Goal: Transaction & Acquisition: Purchase product/service

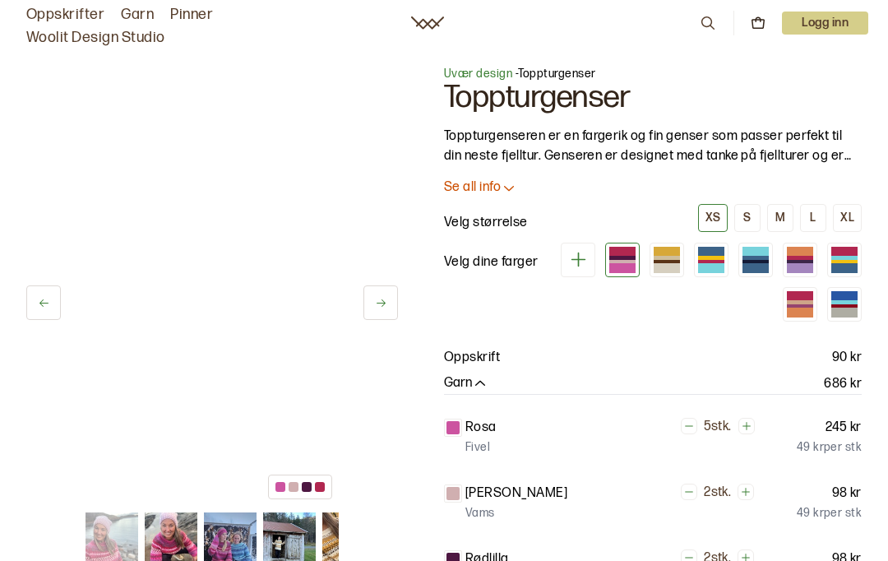
click at [381, 305] on icon at bounding box center [381, 303] width 12 height 12
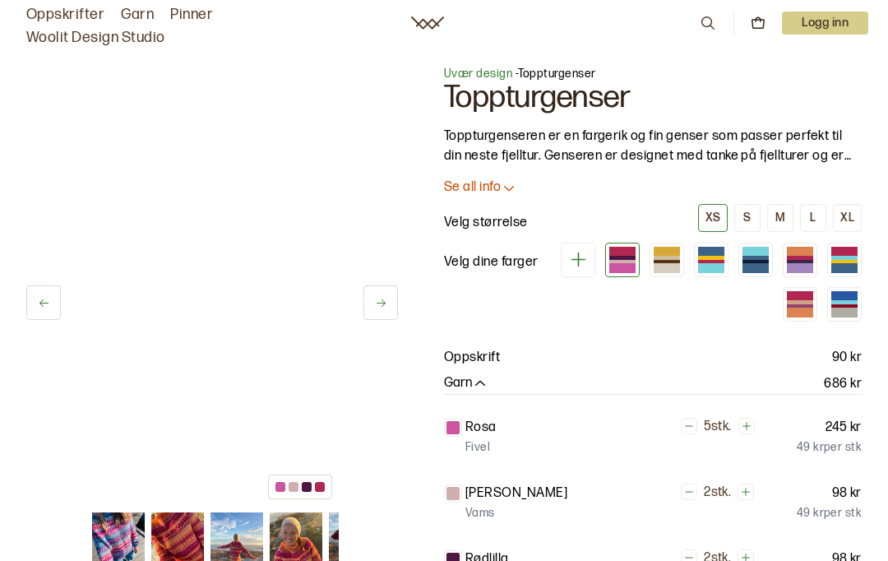
click at [381, 304] on icon at bounding box center [381, 303] width 12 height 12
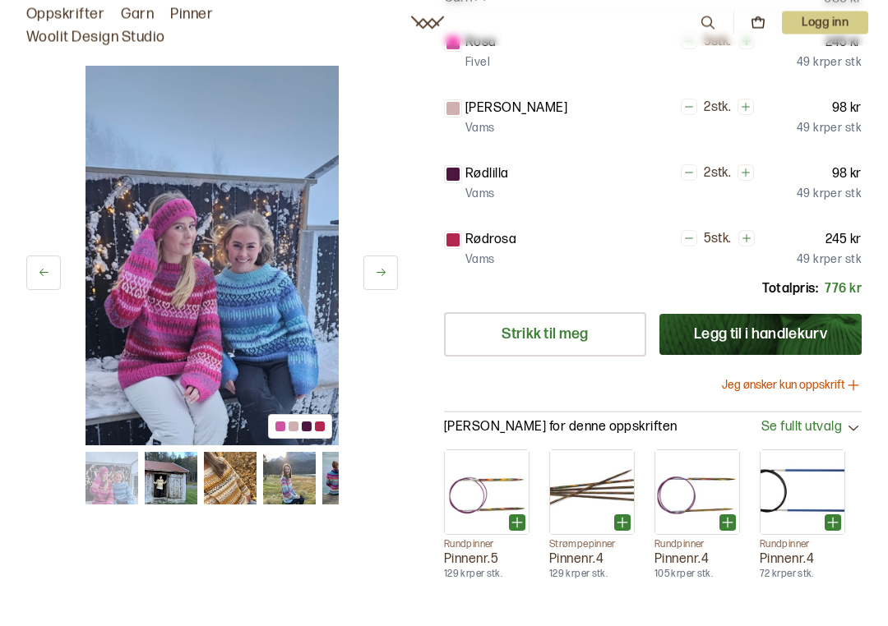
scroll to position [385, 0]
click at [383, 273] on icon at bounding box center [381, 272] width 12 height 12
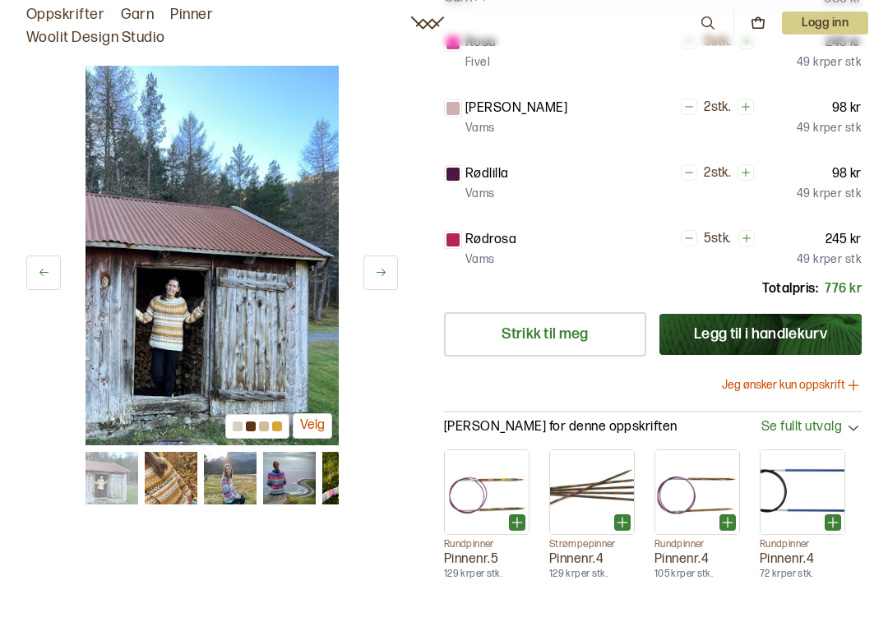
click at [381, 275] on icon at bounding box center [381, 272] width 12 height 12
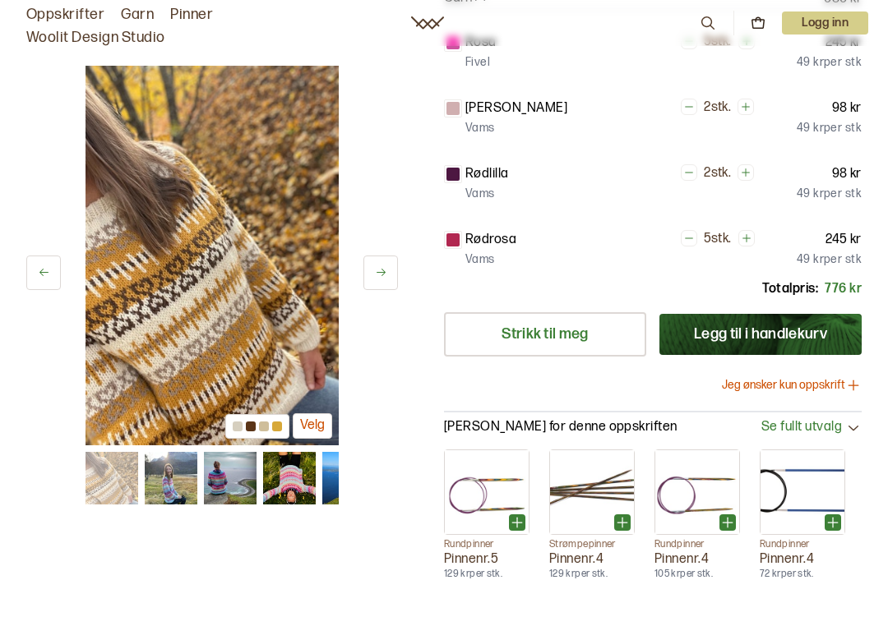
click at [377, 270] on icon at bounding box center [381, 272] width 12 height 12
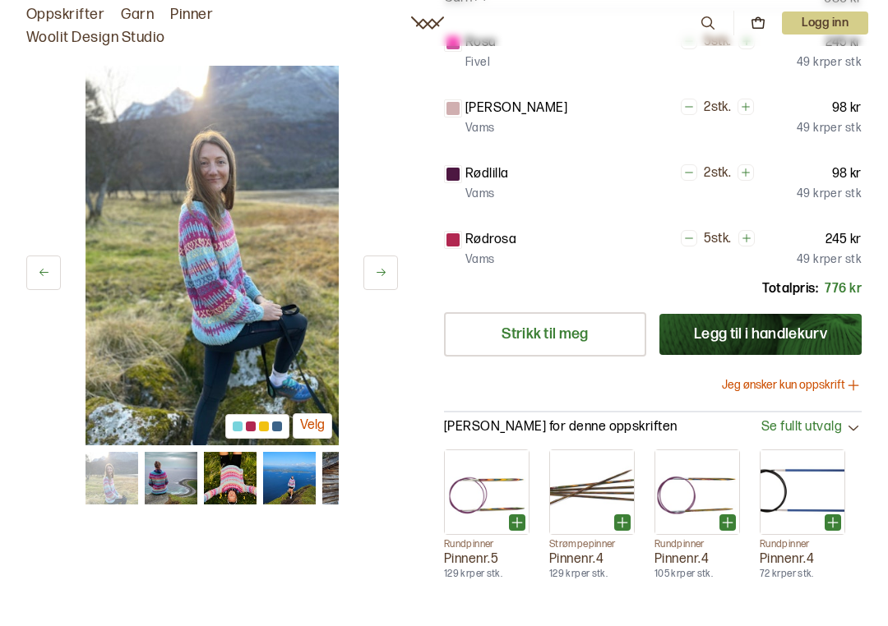
click at [378, 269] on icon at bounding box center [381, 272] width 12 height 12
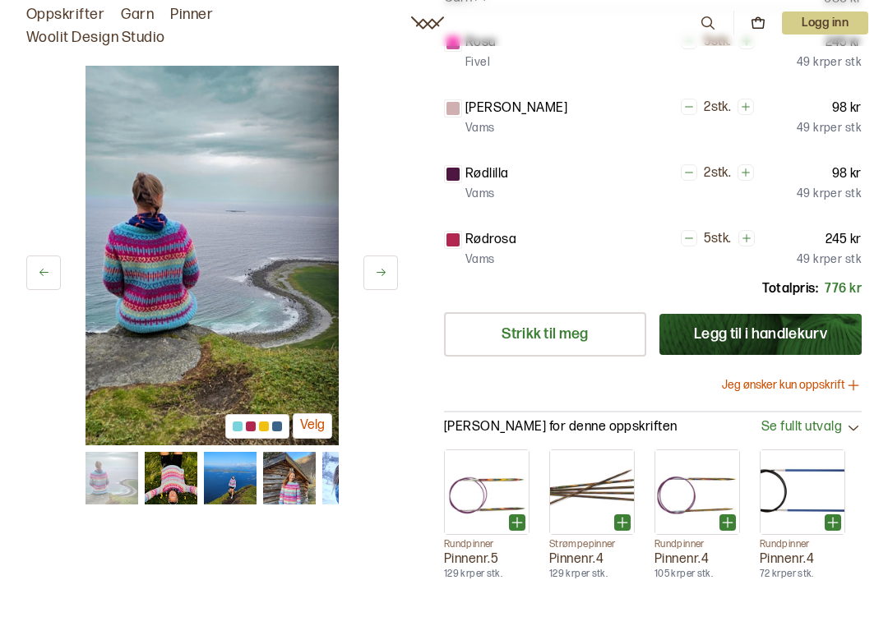
click at [377, 266] on icon at bounding box center [381, 272] width 12 height 12
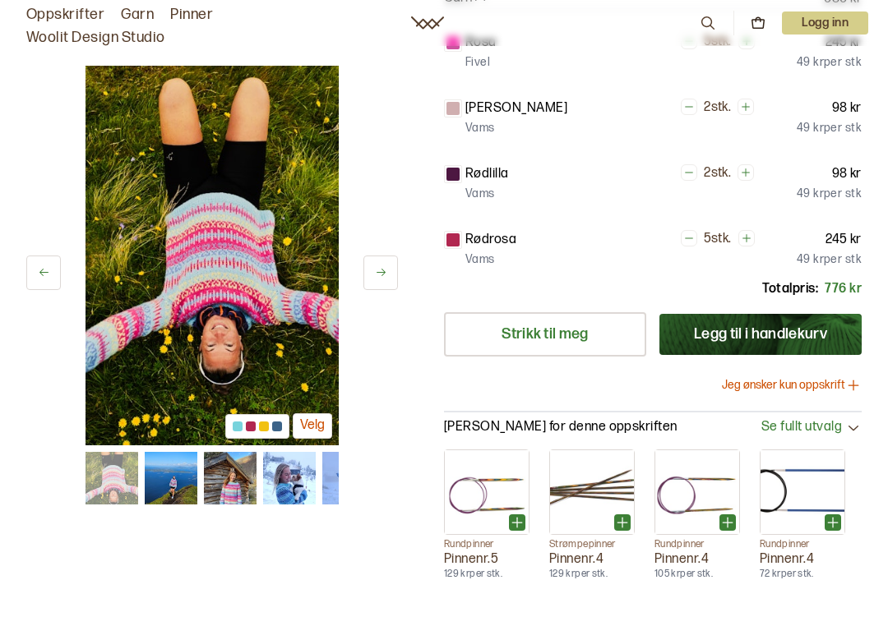
click at [372, 266] on button at bounding box center [380, 273] width 35 height 35
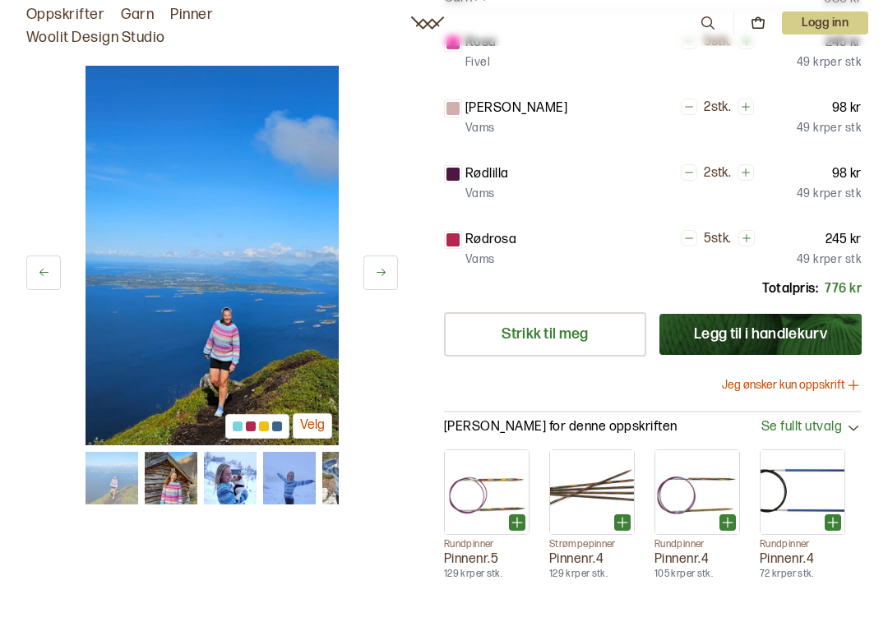
click at [379, 270] on icon at bounding box center [381, 272] width 12 height 12
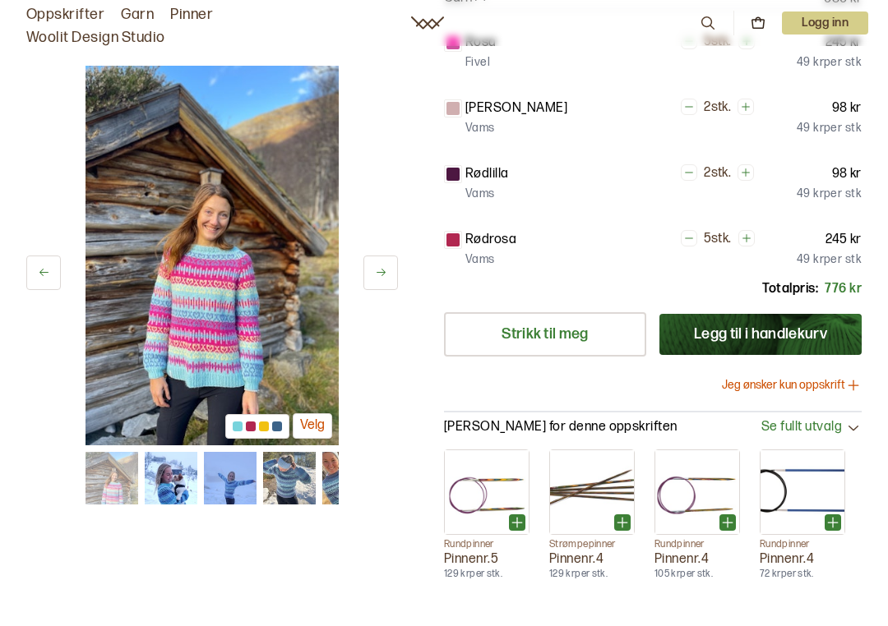
click at [380, 269] on icon at bounding box center [381, 272] width 12 height 12
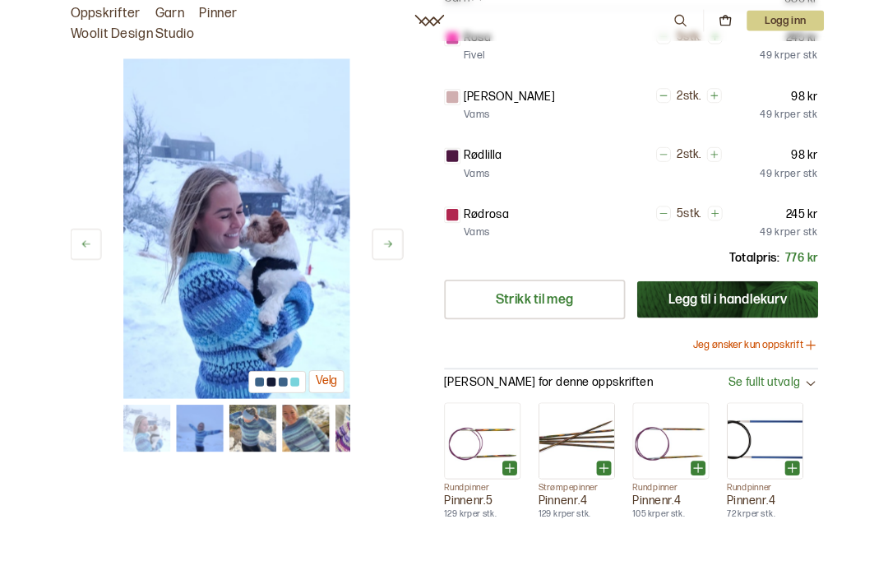
scroll to position [0, 0]
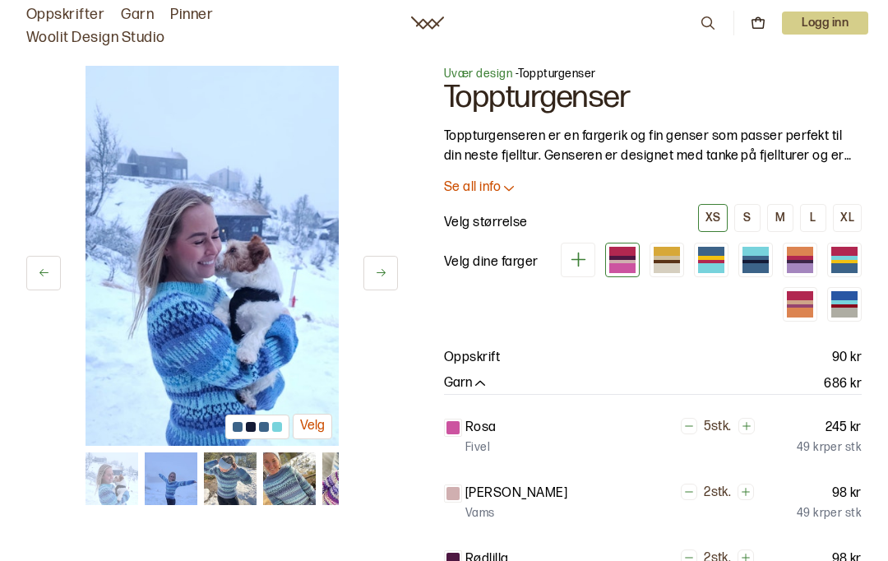
click at [511, 187] on icon at bounding box center [509, 187] width 16 height 16
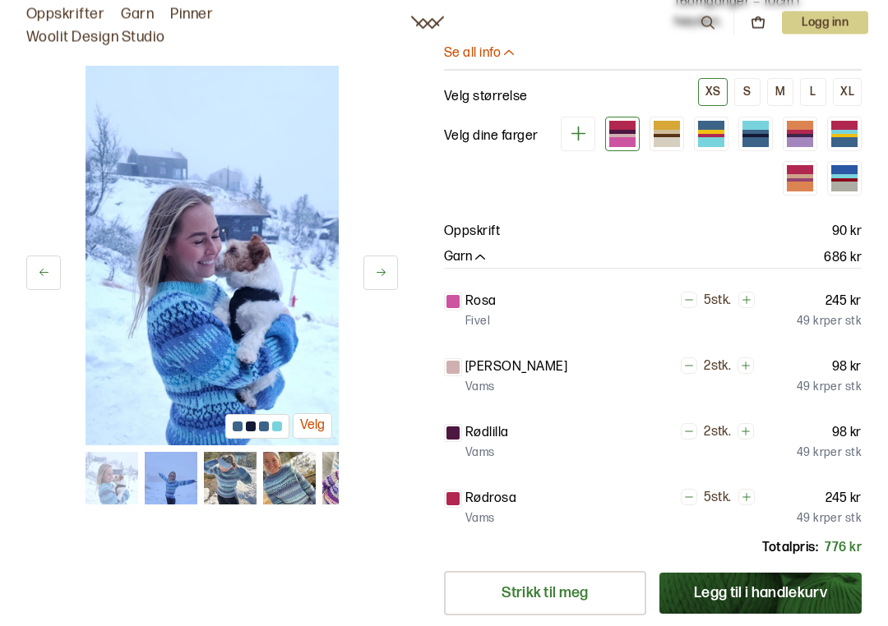
scroll to position [970, 0]
click at [754, 134] on div at bounding box center [755, 135] width 26 height 4
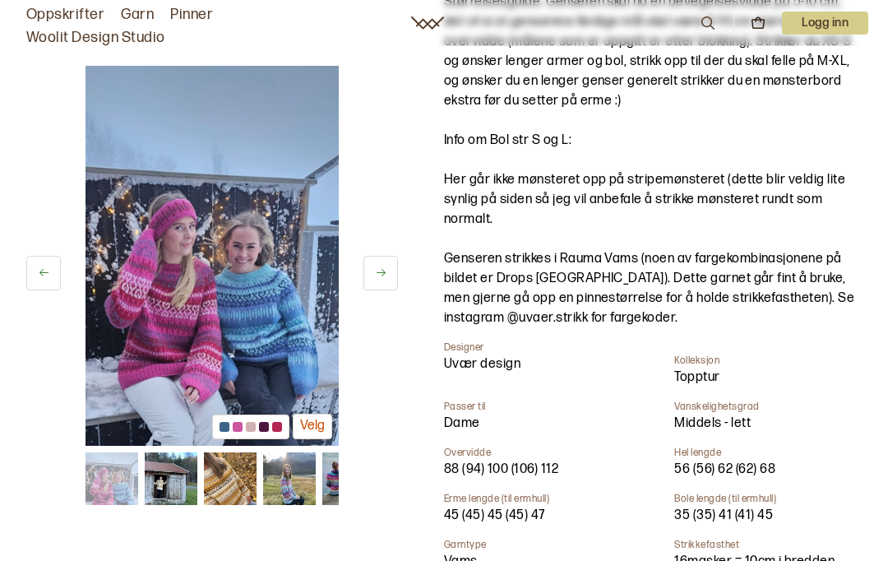
scroll to position [388, 0]
